Goal: Task Accomplishment & Management: Use online tool/utility

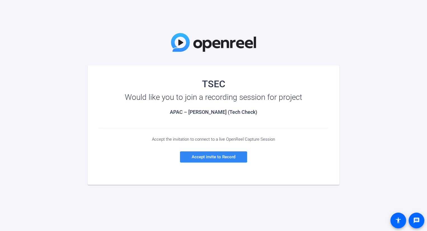
click at [224, 156] on span "Accept invite to Record" at bounding box center [214, 156] width 44 height 5
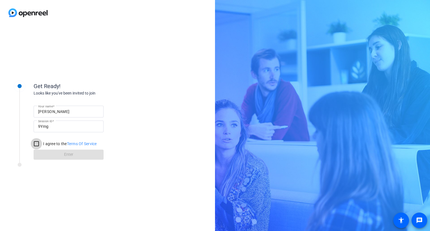
click at [36, 145] on input "I agree to the Terms Of Service" at bounding box center [36, 143] width 11 height 11
checkbox input "true"
click at [57, 128] on input "9Ymg" at bounding box center [68, 126] width 61 height 7
click at [57, 143] on label "I agree to the Terms Of Service" at bounding box center [69, 144] width 55 height 6
click at [42, 143] on input "I agree to the Terms Of Service" at bounding box center [36, 143] width 11 height 11
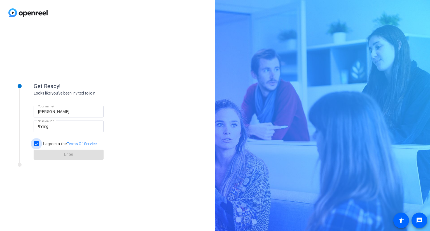
checkbox input "true"
click at [62, 153] on span at bounding box center [69, 154] width 70 height 13
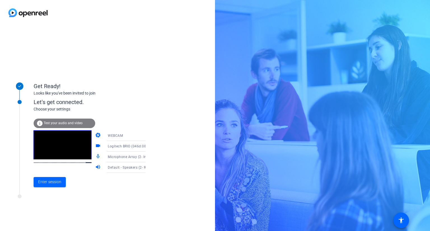
click at [71, 122] on span "Test your audio and video" at bounding box center [63, 123] width 39 height 4
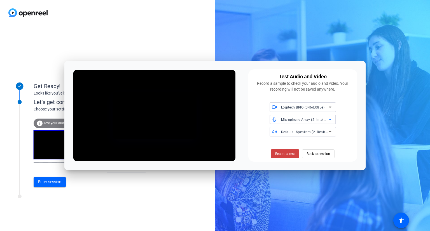
click at [331, 119] on icon at bounding box center [330, 119] width 3 height 1
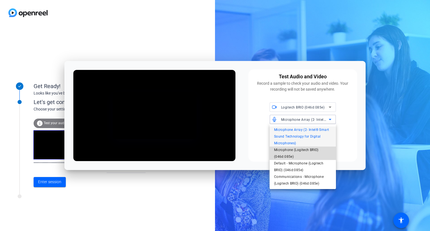
click at [312, 150] on span "Microphone (Logitech BRIO) (046d:085e)" at bounding box center [302, 153] width 57 height 13
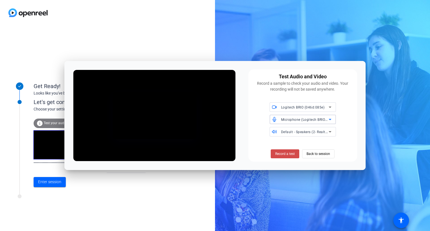
click at [287, 155] on span "Record a test" at bounding box center [285, 153] width 20 height 5
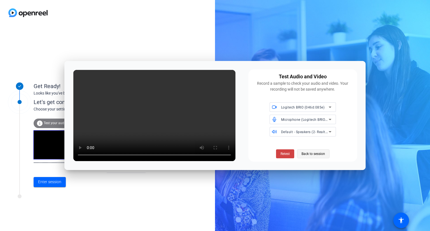
click at [308, 153] on span "Back to session" at bounding box center [313, 154] width 24 height 11
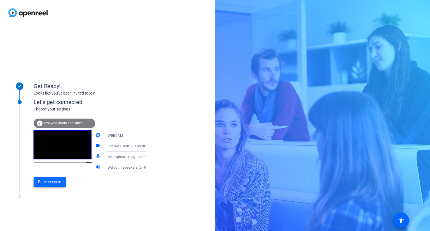
click at [57, 184] on span "Enter session" at bounding box center [49, 182] width 23 height 6
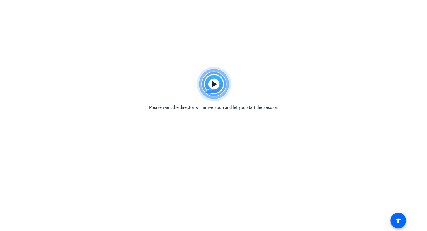
click at [264, 170] on body "Accessibility Screen-Reader Guide, Feedback, and Issue Reporting | New window P…" at bounding box center [213, 179] width 427 height 231
click at [338, 55] on html "Accessibility Screen-Reader Guide, Feedback, and Issue Reporting | New window P…" at bounding box center [213, 115] width 427 height 231
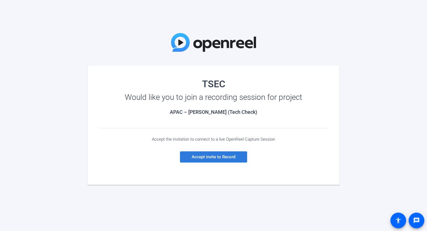
click at [221, 155] on span "Accept invite to Record" at bounding box center [214, 156] width 44 height 5
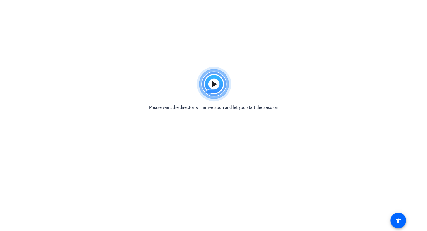
click at [277, 170] on body "Accessibility Screen-Reader Guide, Feedback, and Issue Reporting | New window P…" at bounding box center [213, 179] width 427 height 231
click at [157, 53] on html "Accessibility Screen-Reader Guide, Feedback, and Issue Reporting | New window P…" at bounding box center [213, 115] width 427 height 231
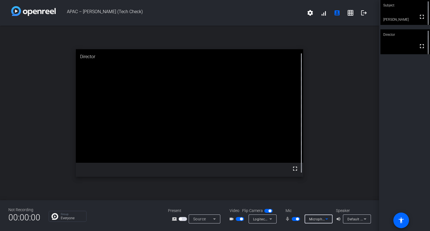
click at [326, 220] on icon at bounding box center [326, 219] width 7 height 7
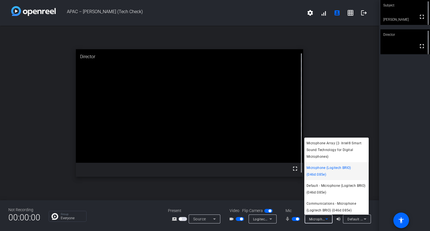
click at [381, 181] on div at bounding box center [215, 115] width 430 height 231
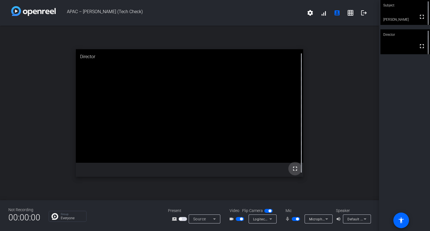
click at [293, 168] on mat-icon "fullscreen" at bounding box center [295, 168] width 7 height 7
